Goal: Transaction & Acquisition: Purchase product/service

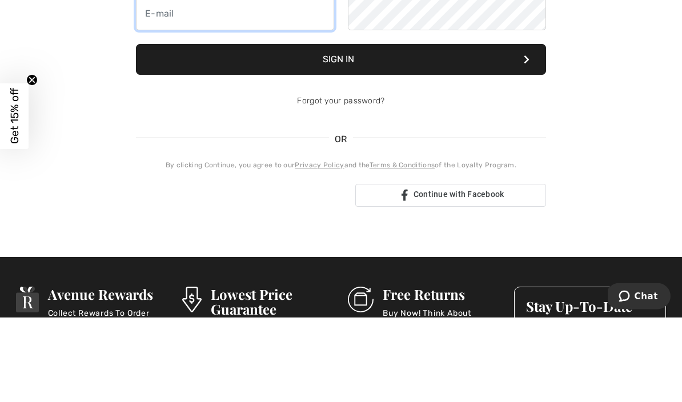
type input "dileahey@hotmail.com"
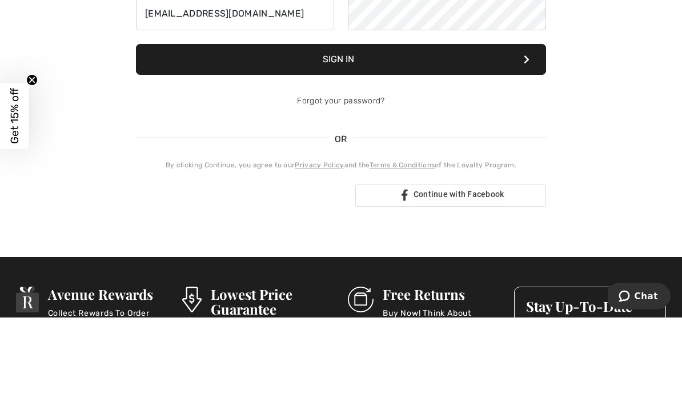
click at [341, 145] on button "Sign In" at bounding box center [341, 144] width 410 height 31
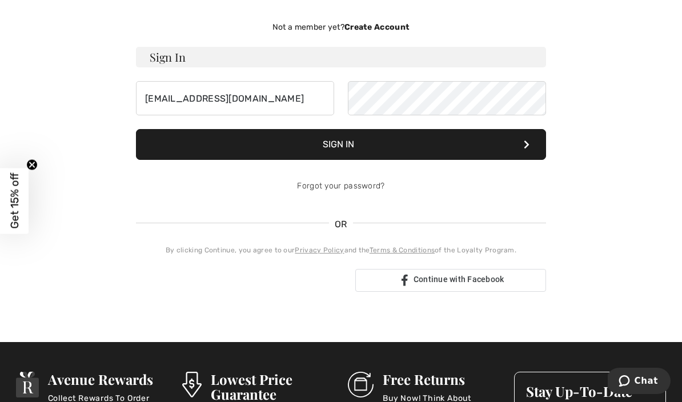
click at [524, 146] on icon at bounding box center [527, 144] width 6 height 9
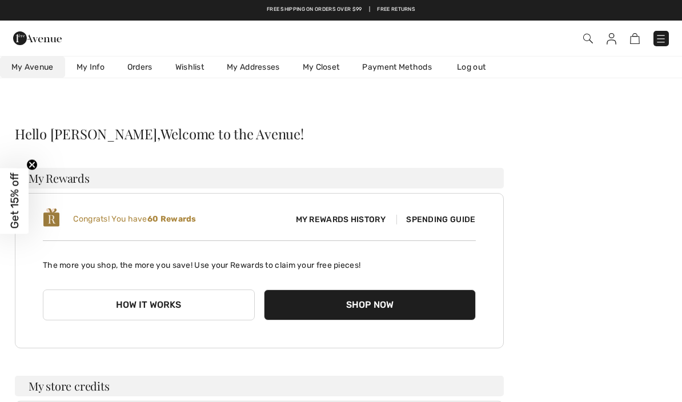
click at [590, 37] on img at bounding box center [589, 39] width 10 height 10
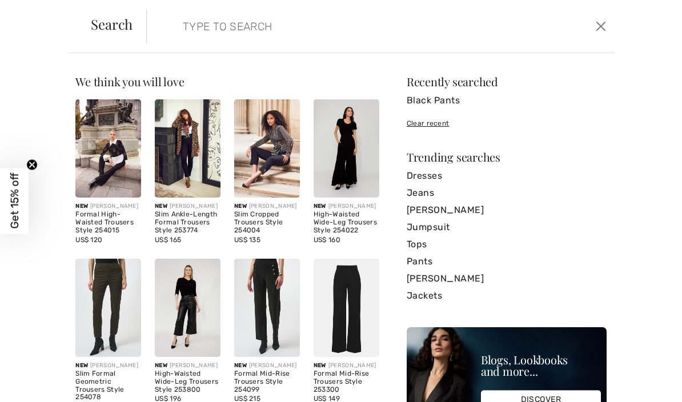
click at [230, 29] on input "search" at bounding box center [331, 26] width 314 height 34
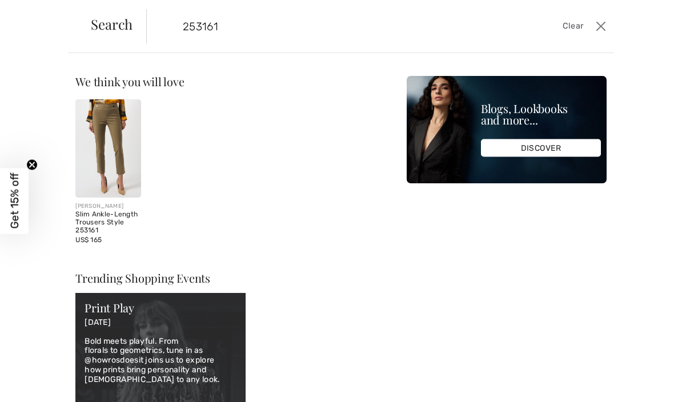
type input "253161"
click at [109, 218] on div "Slim Ankle-Length Trousers Style 253161" at bounding box center [108, 222] width 66 height 23
click at [114, 151] on img at bounding box center [108, 148] width 66 height 98
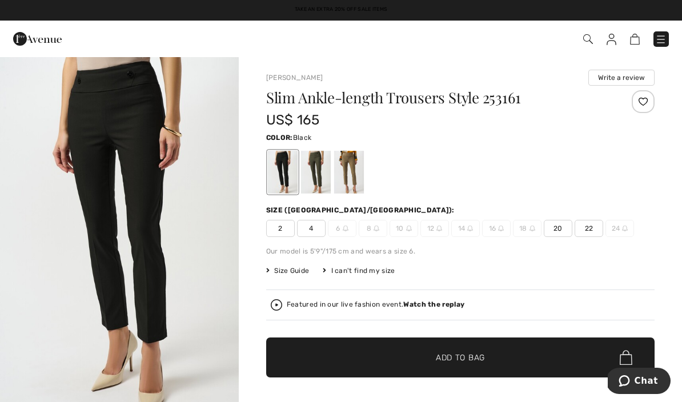
click at [318, 181] on div at bounding box center [316, 172] width 30 height 43
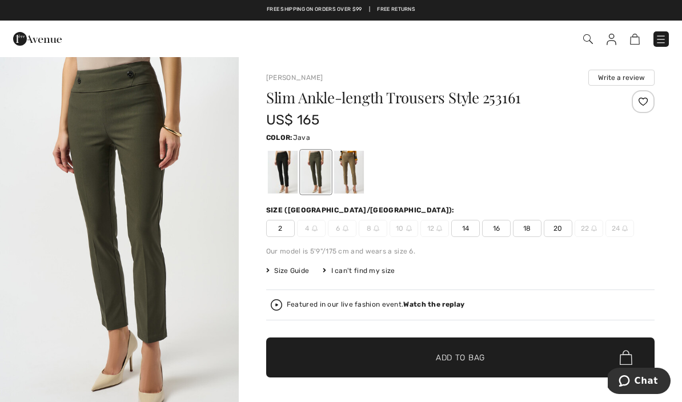
click at [354, 168] on div at bounding box center [349, 172] width 30 height 43
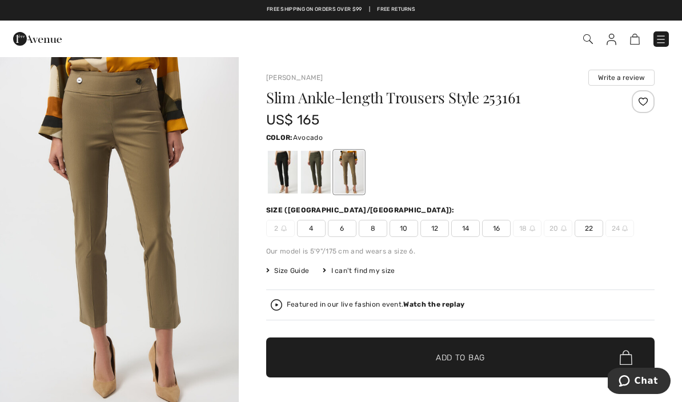
click at [312, 174] on div at bounding box center [316, 172] width 30 height 43
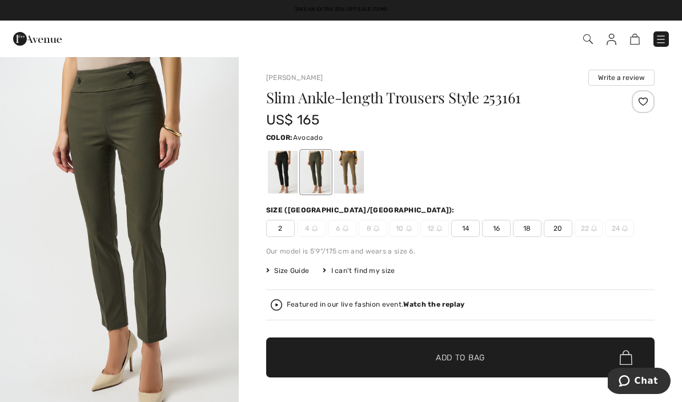
click at [470, 234] on span "14" at bounding box center [466, 228] width 29 height 17
click at [470, 366] on span "✔ Added to Bag Add to Bag" at bounding box center [460, 358] width 389 height 40
click at [582, 38] on img at bounding box center [582, 39] width 10 height 10
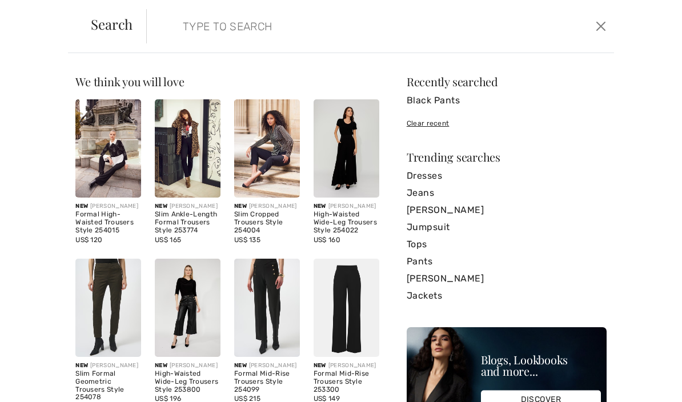
click at [227, 27] on input "search" at bounding box center [331, 26] width 314 height 34
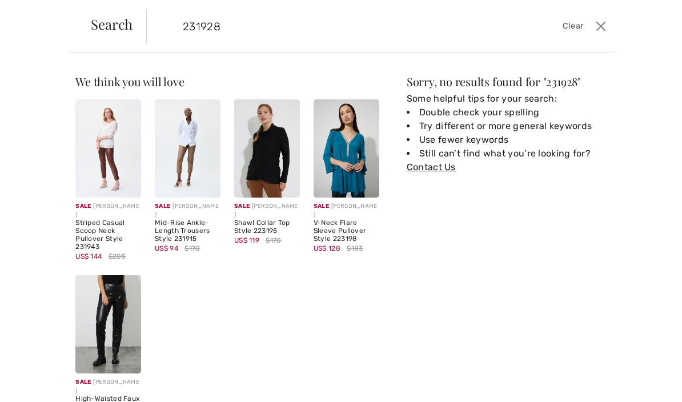
type input "231928"
click at [584, 28] on span "Clear" at bounding box center [573, 26] width 21 height 13
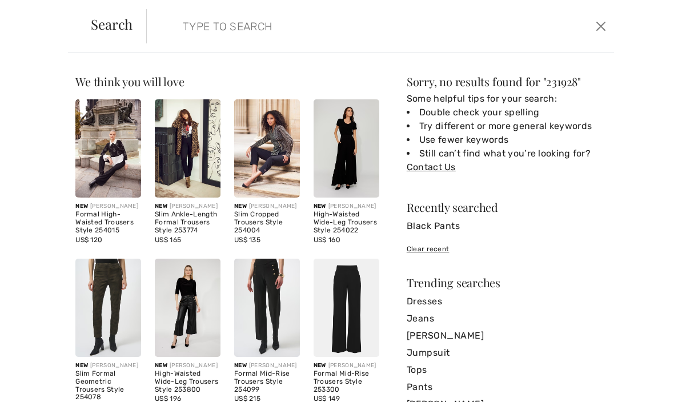
click at [235, 42] on input "search" at bounding box center [331, 26] width 314 height 34
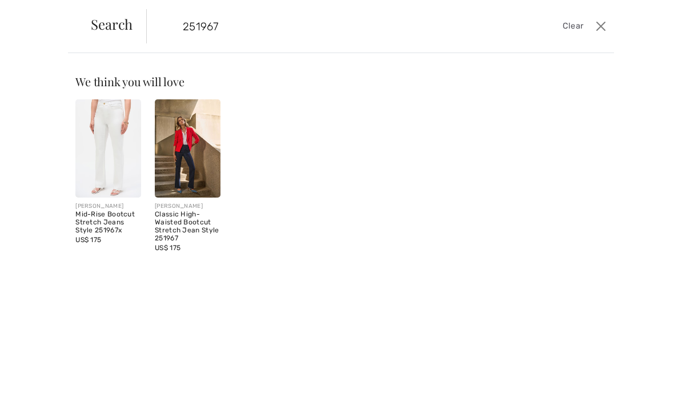
type input "251967"
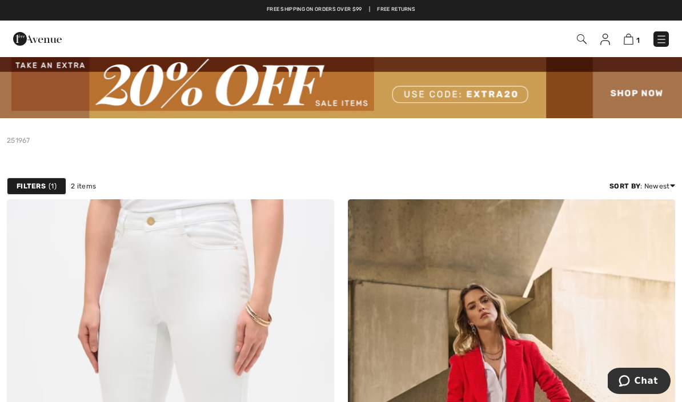
click at [83, 186] on span "2 items" at bounding box center [83, 186] width 25 height 10
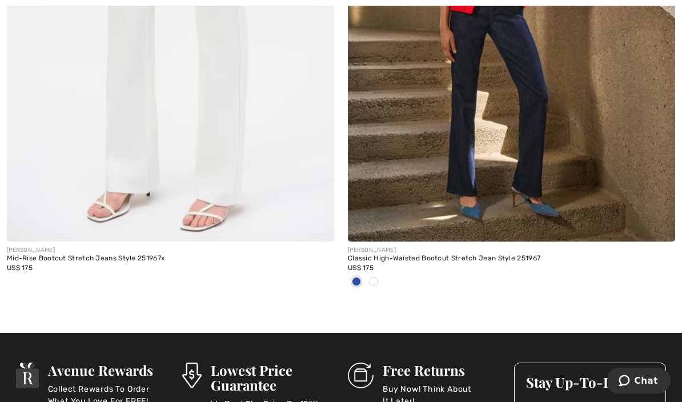
scroll to position [450, 0]
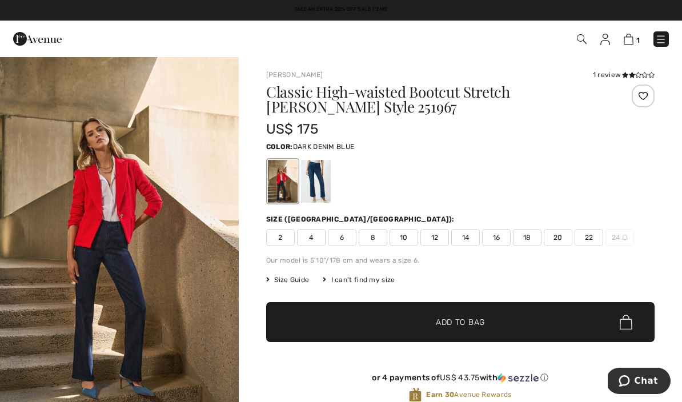
click at [468, 237] on span "14" at bounding box center [466, 237] width 29 height 17
click at [318, 182] on div at bounding box center [316, 181] width 30 height 43
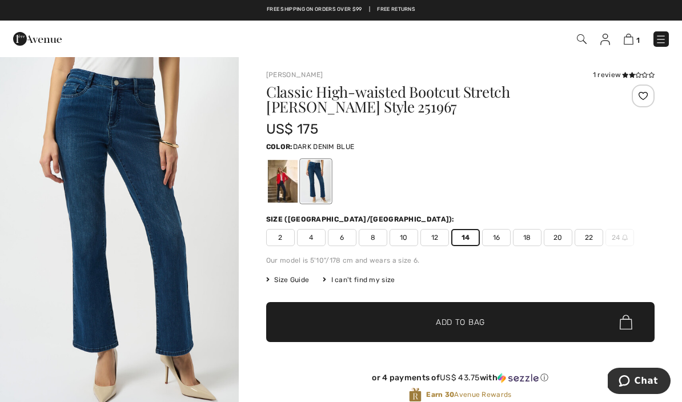
click at [286, 186] on div at bounding box center [283, 181] width 30 height 43
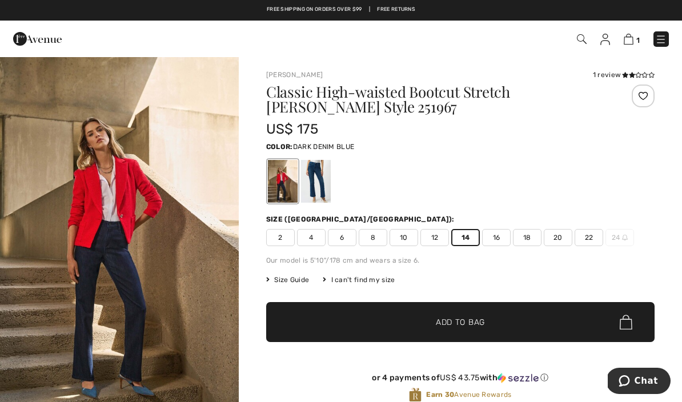
click at [472, 323] on span "Add to Bag" at bounding box center [460, 323] width 49 height 12
click at [630, 43] on img at bounding box center [628, 39] width 10 height 11
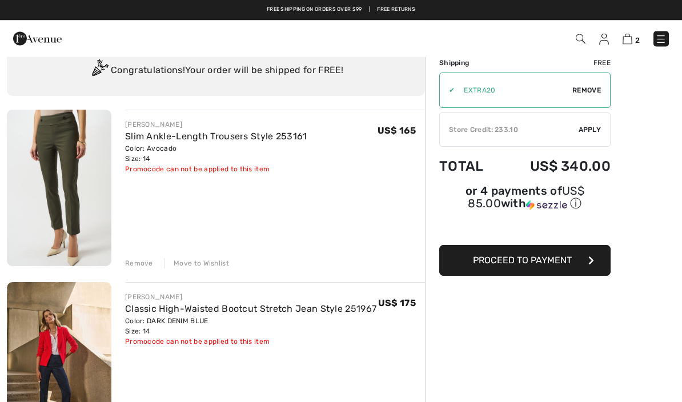
scroll to position [23, 0]
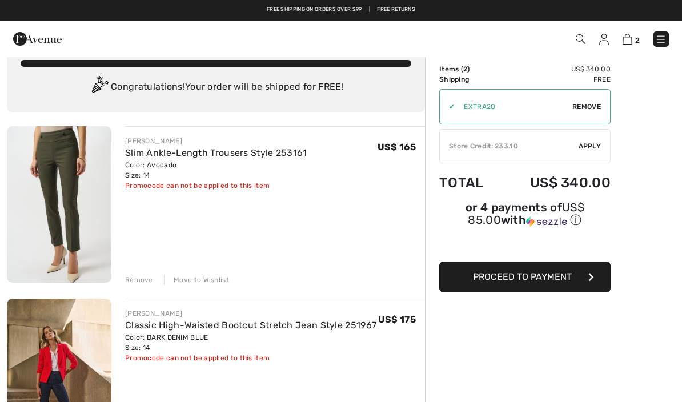
click at [532, 282] on span "Proceed to Payment" at bounding box center [522, 276] width 99 height 11
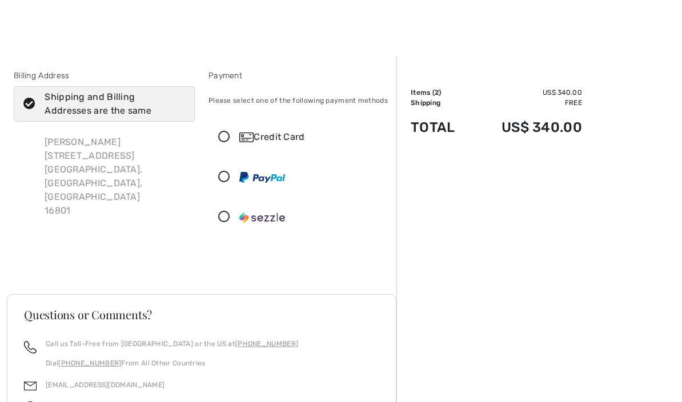
scroll to position [5, 0]
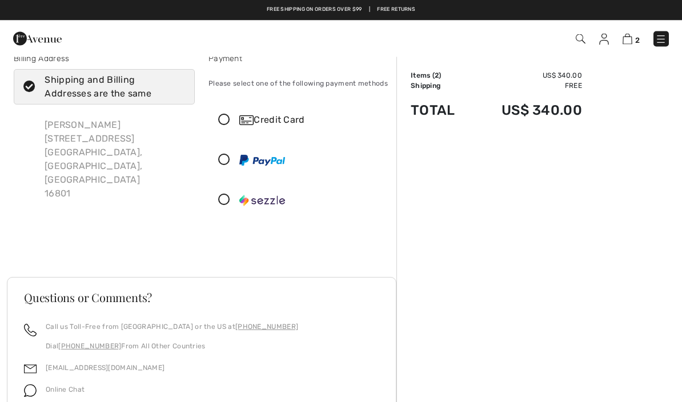
click at [231, 118] on icon at bounding box center [224, 121] width 30 height 12
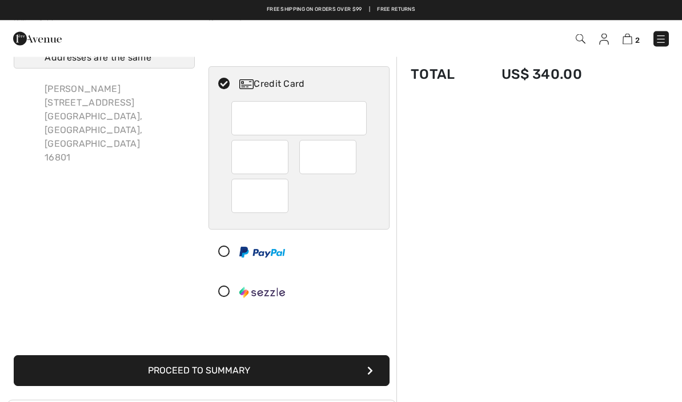
scroll to position [0, 0]
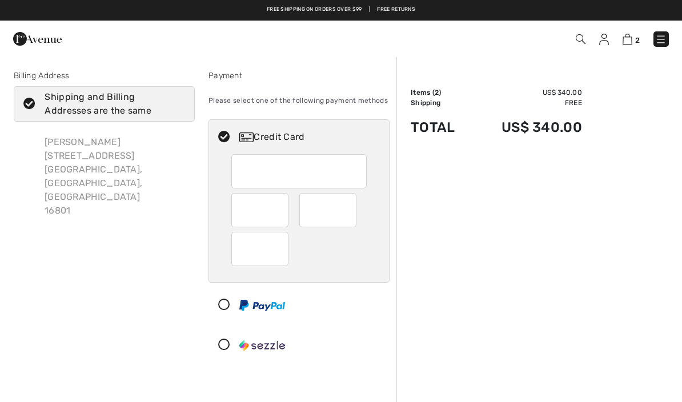
click at [608, 39] on img at bounding box center [605, 39] width 10 height 11
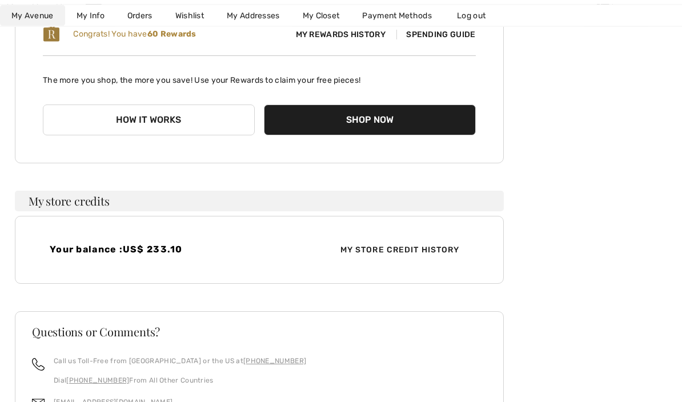
scroll to position [185, 0]
click at [142, 263] on div "Your balance : US$ 233.10 My Store Credit History" at bounding box center [259, 250] width 489 height 68
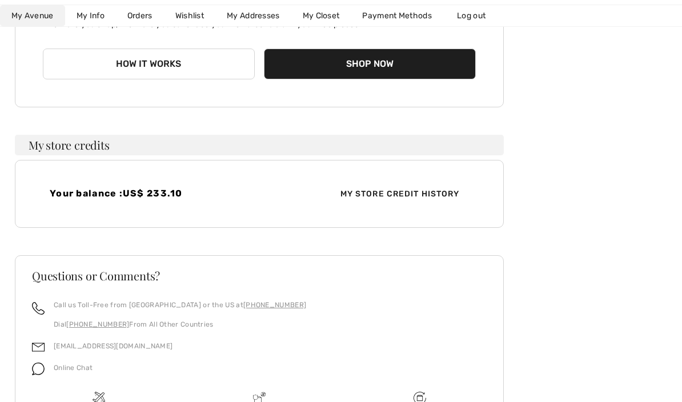
scroll to position [268, 0]
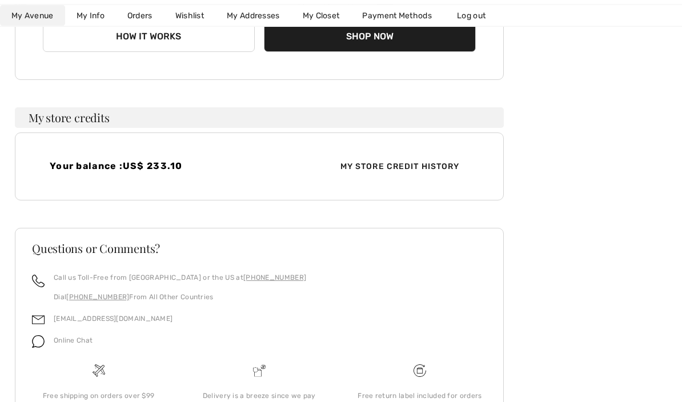
click at [74, 342] on span "Online Chat" at bounding box center [73, 341] width 39 height 8
click at [70, 349] on div "Online Chat" at bounding box center [69, 345] width 48 height 22
click at [43, 346] on img at bounding box center [38, 342] width 13 height 13
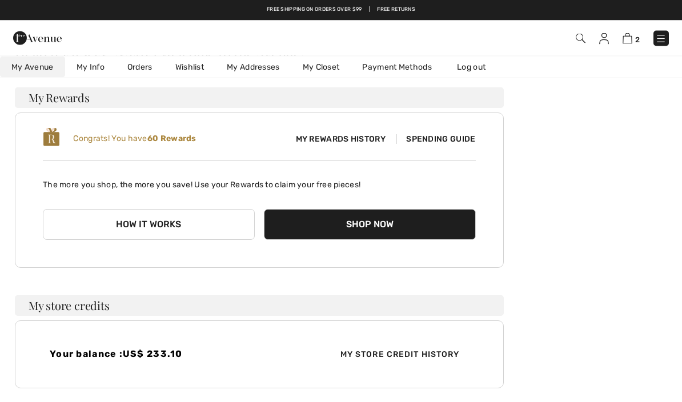
scroll to position [77, 0]
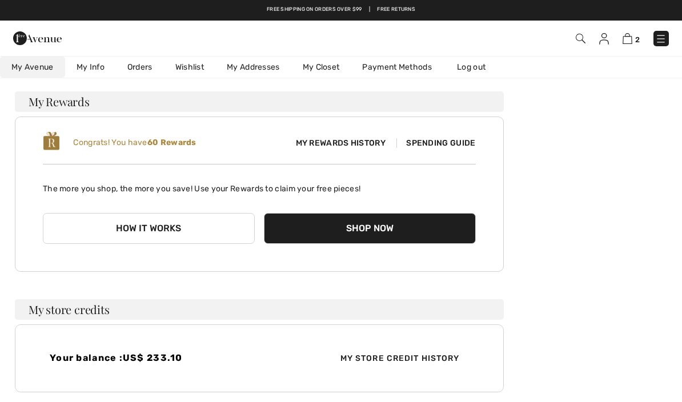
click at [425, 361] on span "My Store Credit History" at bounding box center [401, 359] width 138 height 12
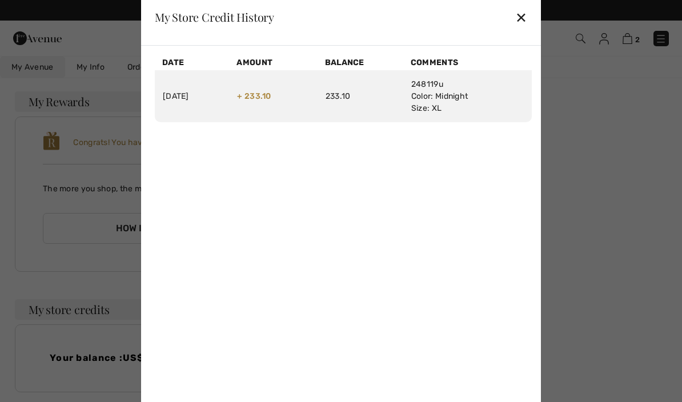
click at [287, 122] on td "+ 233.10" at bounding box center [273, 96] width 88 height 52
click at [526, 29] on div "✕" at bounding box center [522, 17] width 12 height 24
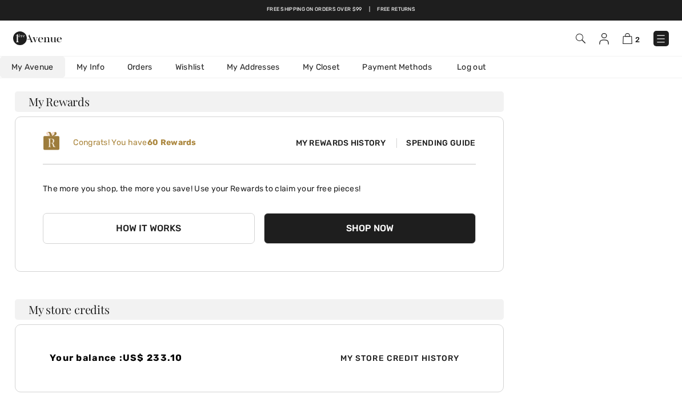
click at [93, 366] on div "Your balance : US$ 233.10 My Store Credit History" at bounding box center [259, 359] width 489 height 68
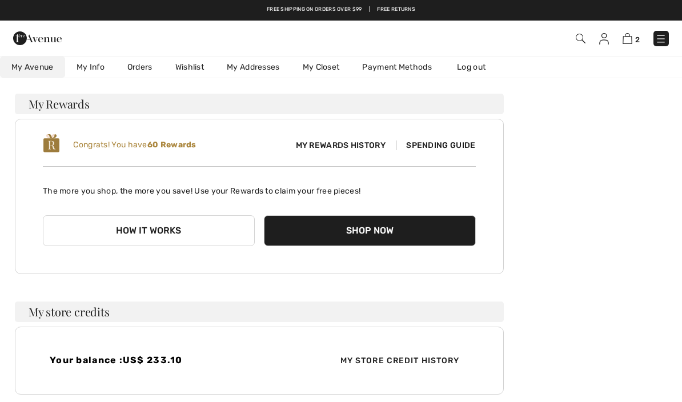
scroll to position [0, 0]
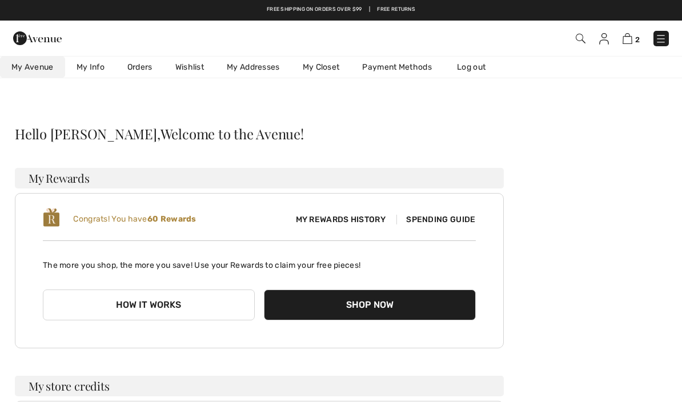
click at [664, 42] on img at bounding box center [661, 38] width 11 height 11
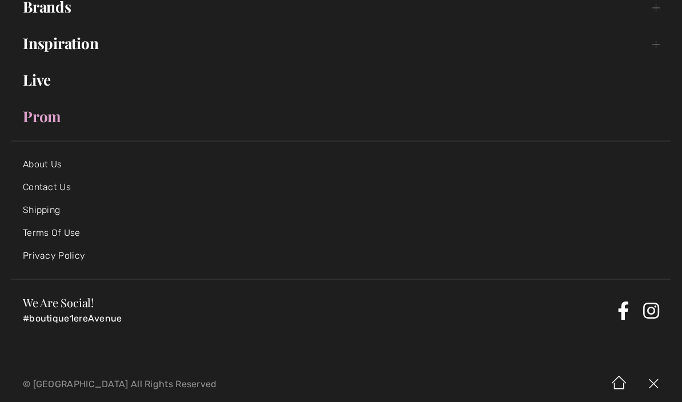
scroll to position [226, 0]
click at [65, 193] on link "Contact Us" at bounding box center [47, 187] width 48 height 11
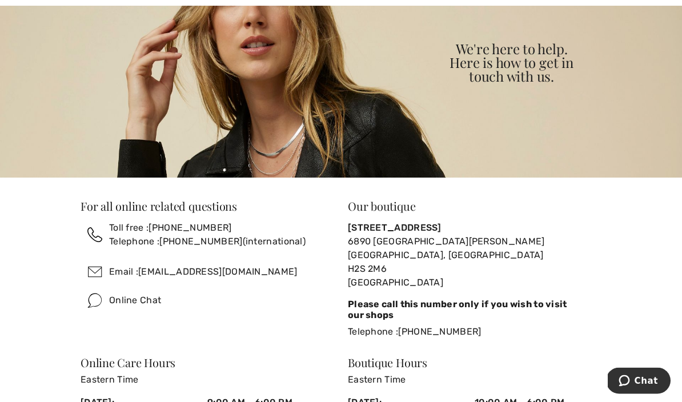
scroll to position [172, 0]
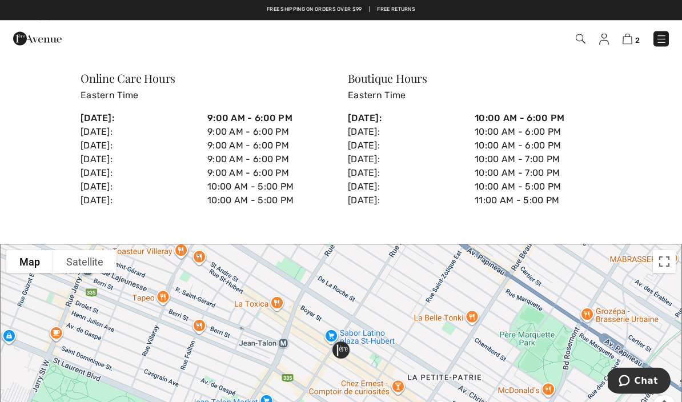
click at [637, 382] on span "Chat" at bounding box center [646, 381] width 23 height 10
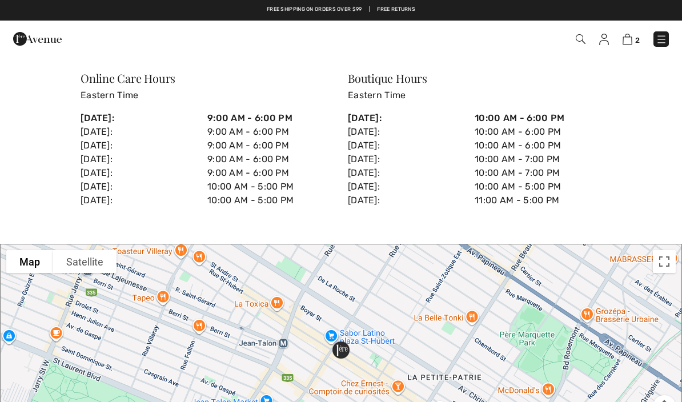
scroll to position [0, 0]
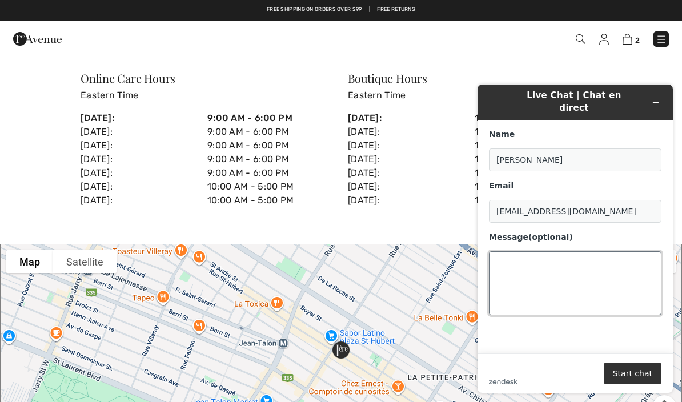
click at [541, 255] on textarea "Message (optional)" at bounding box center [575, 283] width 173 height 64
type textarea "How do I use my store credit online?"
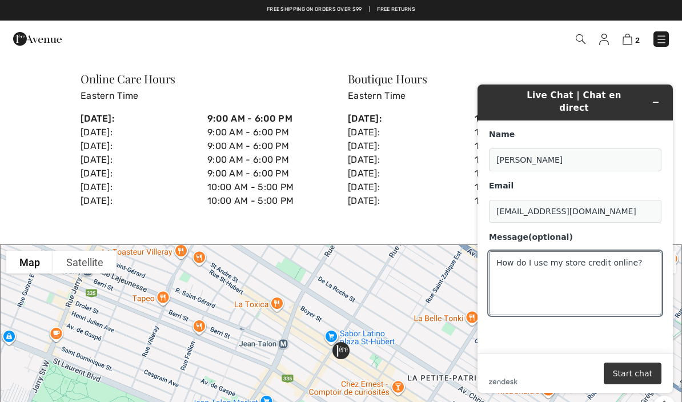
click at [641, 384] on button "Start chat" at bounding box center [633, 374] width 58 height 22
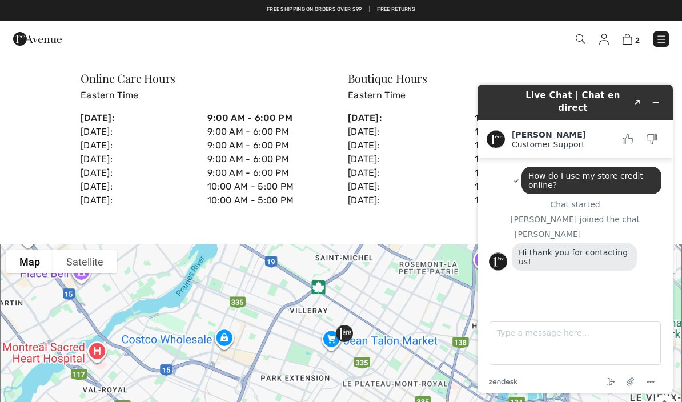
scroll to position [0, 0]
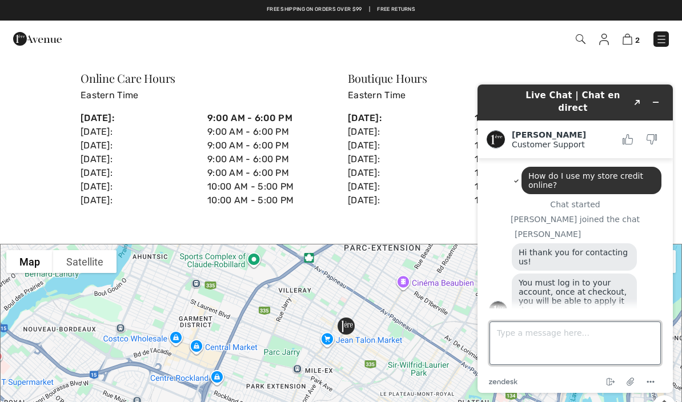
click at [564, 342] on textarea "Type a message here..." at bounding box center [575, 343] width 171 height 43
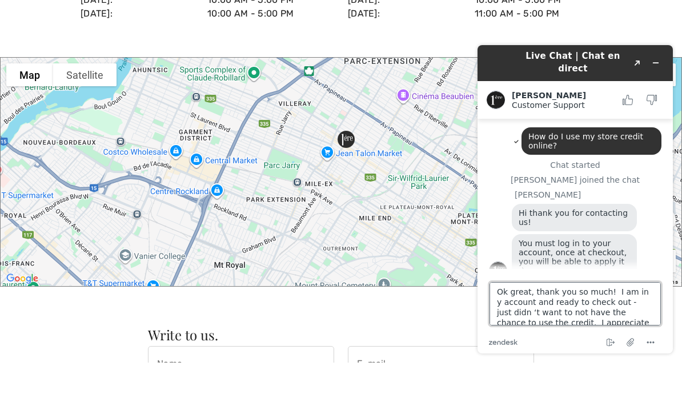
scroll to position [1, 0]
click at [494, 313] on textarea "Ok great, thank you so much! I am in y account and ready to check out - just di…" at bounding box center [575, 303] width 171 height 43
click at [643, 291] on textarea "Ok great, thank you so much! I am in y account and ready to check out - just di…" at bounding box center [575, 303] width 171 height 43
type textarea "Ok great, thank you so much! I am in my account and ready to check out - just d…"
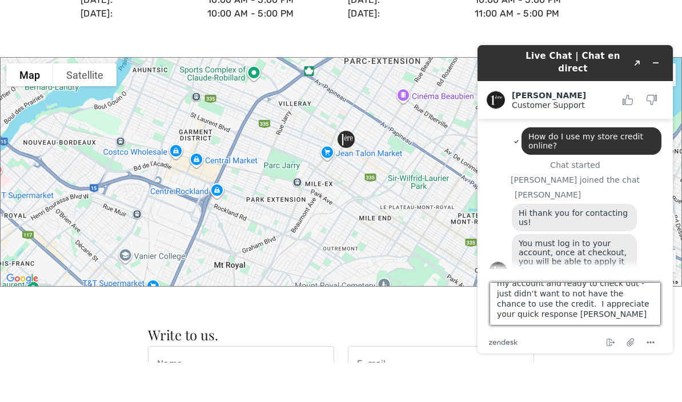
scroll to position [21, 0]
click at [602, 321] on textarea "Ok great, thank you so much! I am in my account and ready to check out - just d…" at bounding box center [575, 303] width 171 height 43
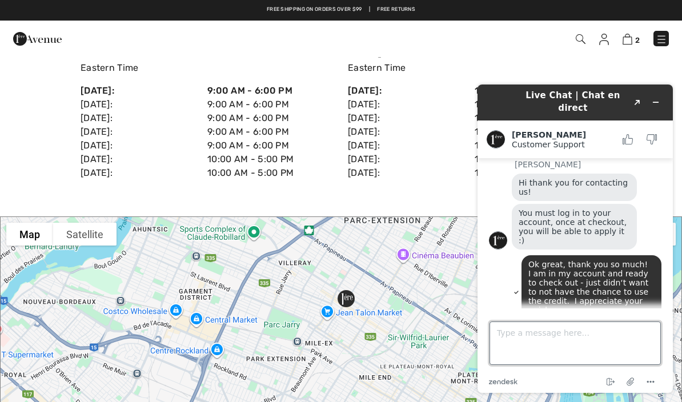
scroll to position [482, 0]
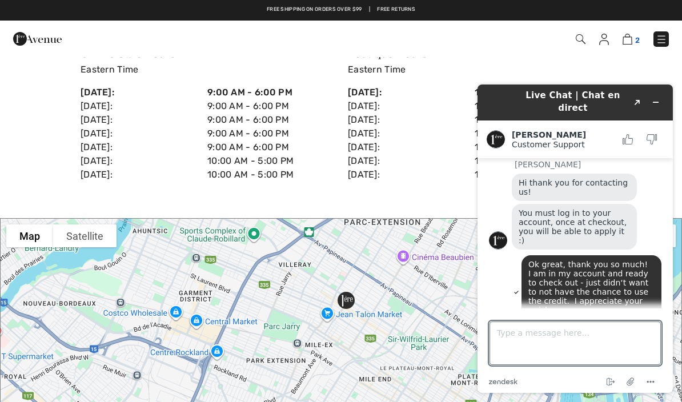
click at [632, 39] on img at bounding box center [628, 39] width 10 height 11
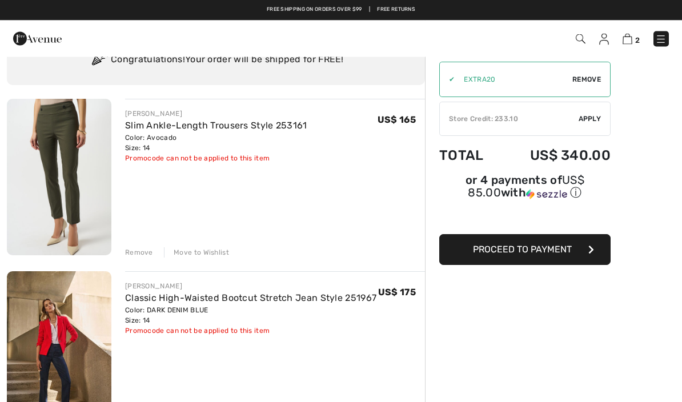
scroll to position [48, 0]
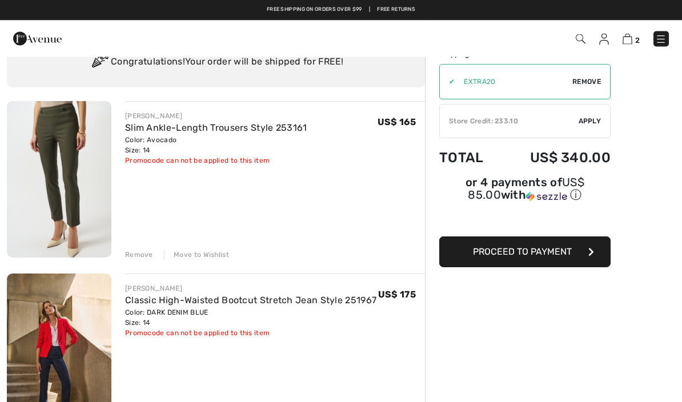
click at [557, 262] on button "Proceed to Payment" at bounding box center [525, 252] width 171 height 31
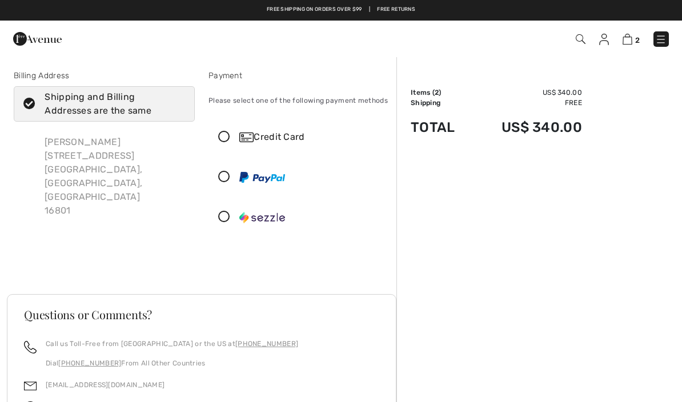
click at [230, 136] on icon at bounding box center [224, 137] width 30 height 12
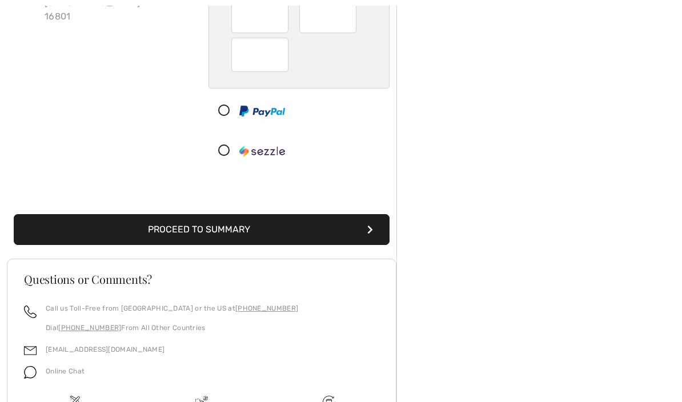
scroll to position [253, 0]
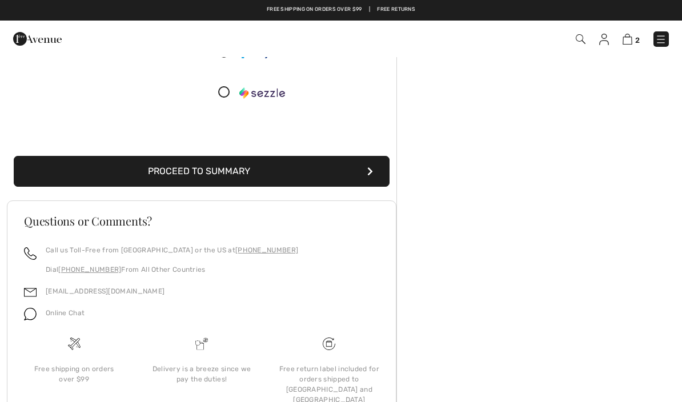
click at [259, 175] on button "Proceed to Summary" at bounding box center [202, 171] width 376 height 31
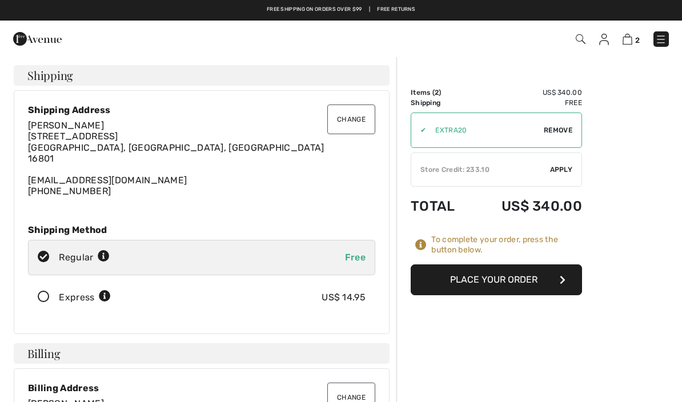
click at [567, 173] on span "Apply" at bounding box center [561, 170] width 23 height 10
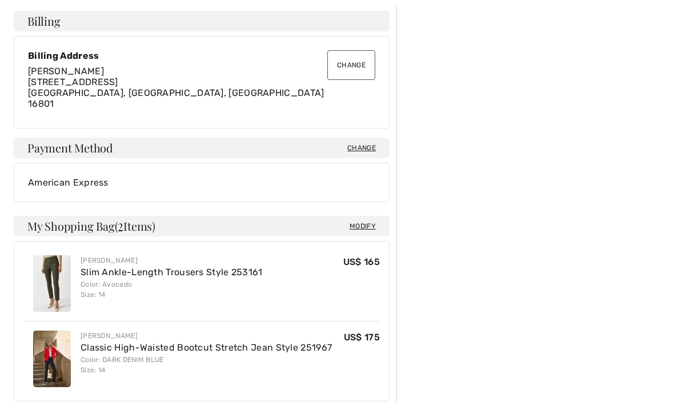
scroll to position [342, 0]
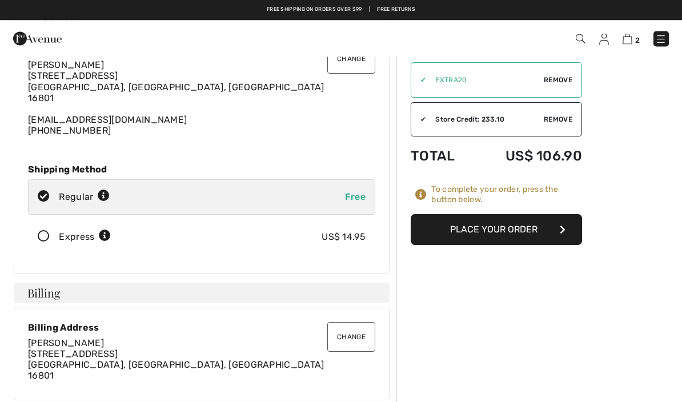
click at [542, 228] on button "Place Your Order" at bounding box center [496, 230] width 171 height 31
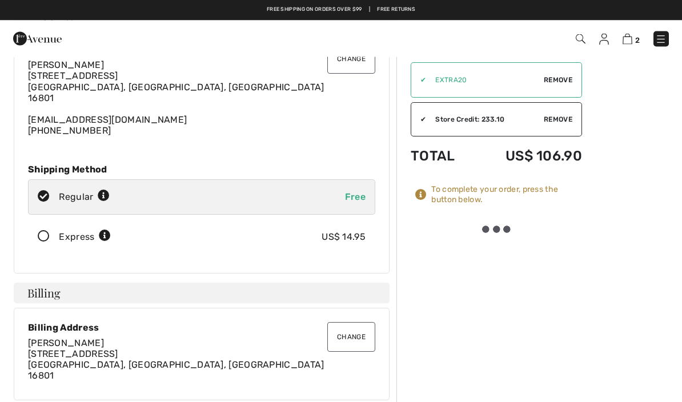
scroll to position [61, 0]
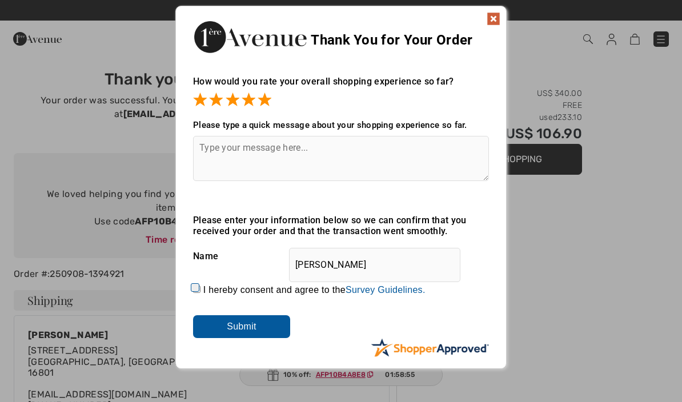
click at [351, 150] on textarea at bounding box center [341, 158] width 296 height 45
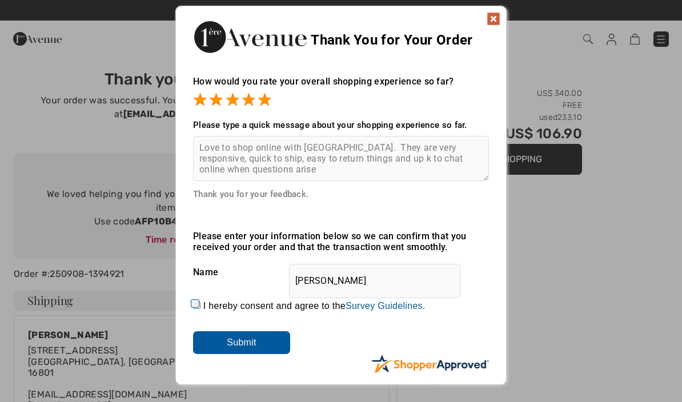
click at [383, 157] on textarea "Love to shop online with 1ere Avenue. They are very responsive, quick to ship, …" at bounding box center [341, 158] width 296 height 45
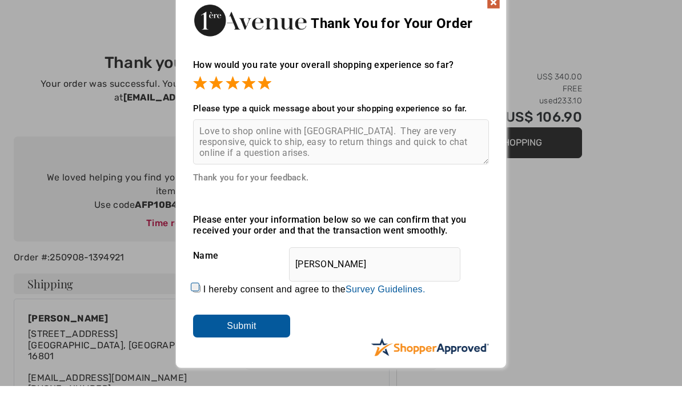
type textarea "Love to shop online with 1ere Avenue. They are very responsive, quick to ship, …"
click at [251, 332] on input "Submit" at bounding box center [241, 343] width 97 height 23
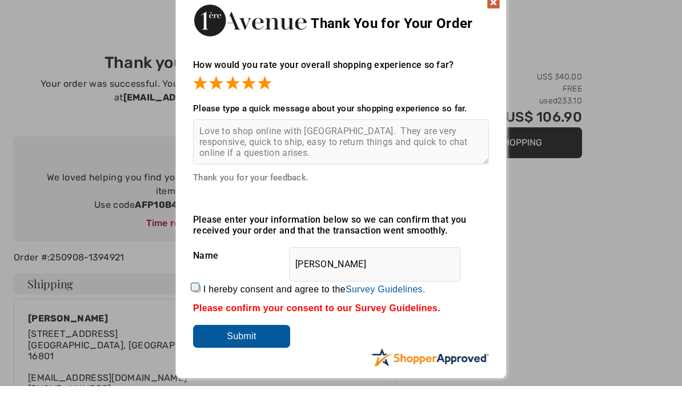
scroll to position [17, 0]
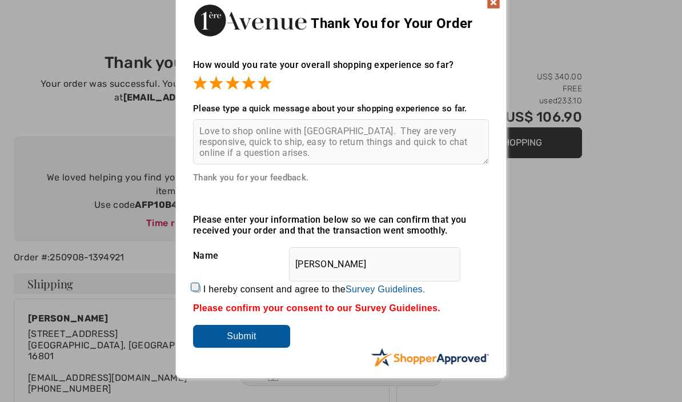
click at [199, 291] on input "I hereby consent and agree to the By submitting a review, you grant permission …" at bounding box center [196, 288] width 7 height 7
checkbox input "true"
click at [246, 343] on input "Submit" at bounding box center [241, 336] width 97 height 23
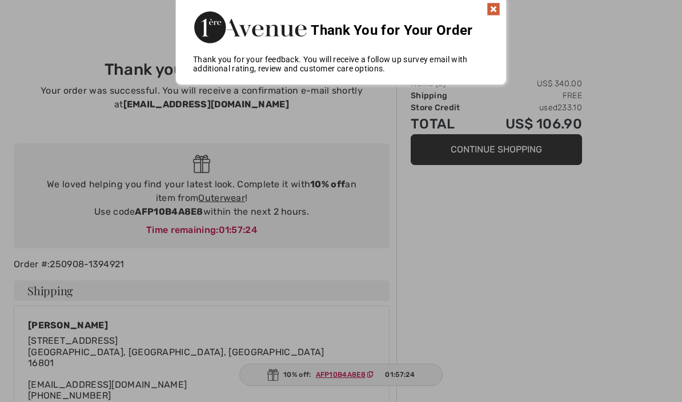
scroll to position [0, 0]
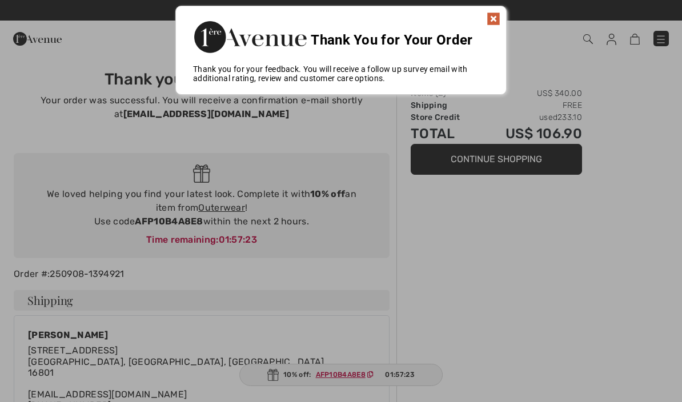
click at [491, 18] on img at bounding box center [494, 19] width 14 height 14
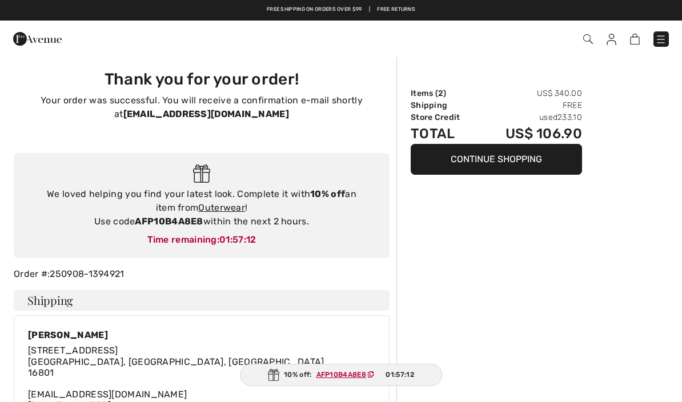
click at [638, 37] on img at bounding box center [635, 39] width 10 height 11
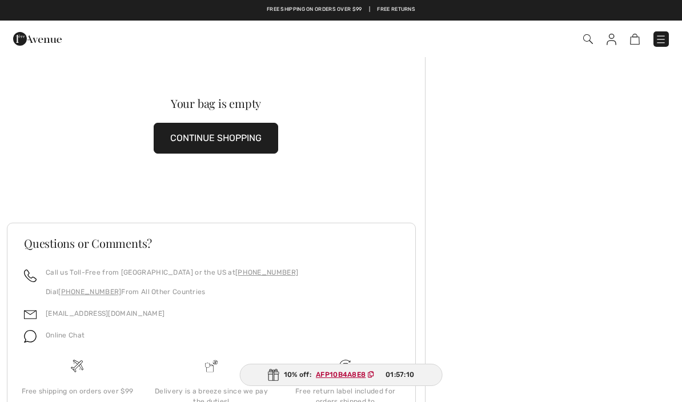
click at [669, 34] on link at bounding box center [661, 38] width 15 height 15
